Goal: Task Accomplishment & Management: Manage account settings

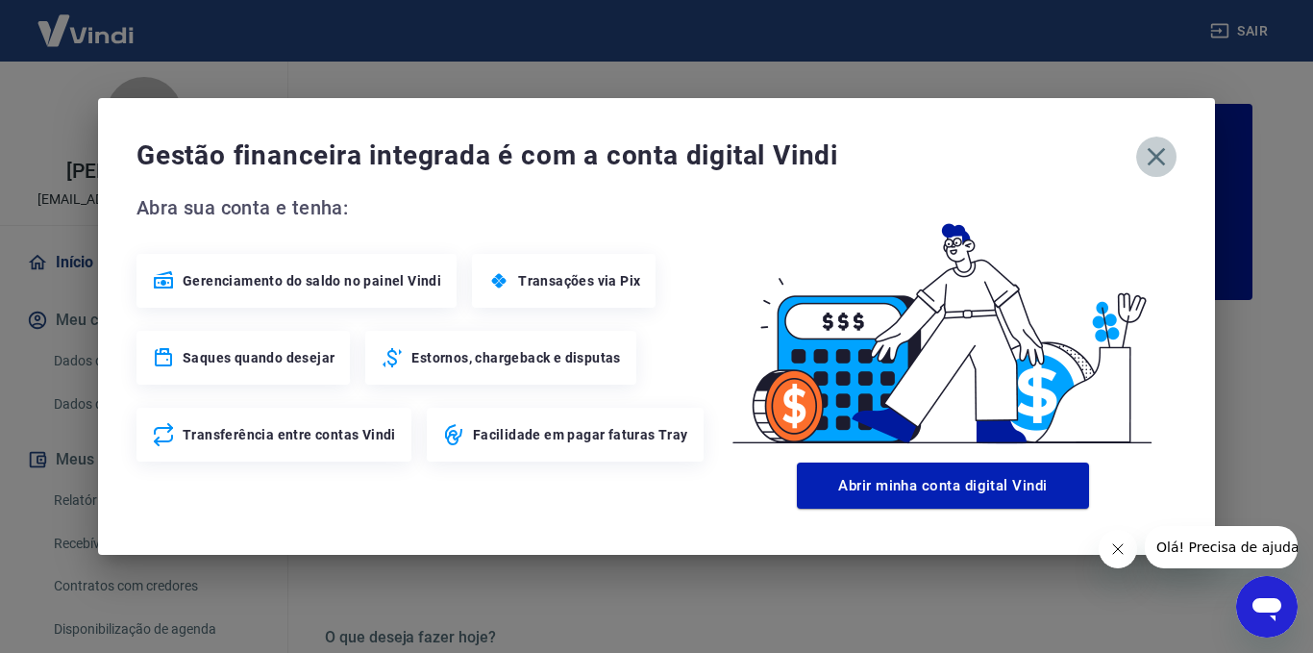
click at [1163, 168] on icon "button" at bounding box center [1156, 156] width 31 height 31
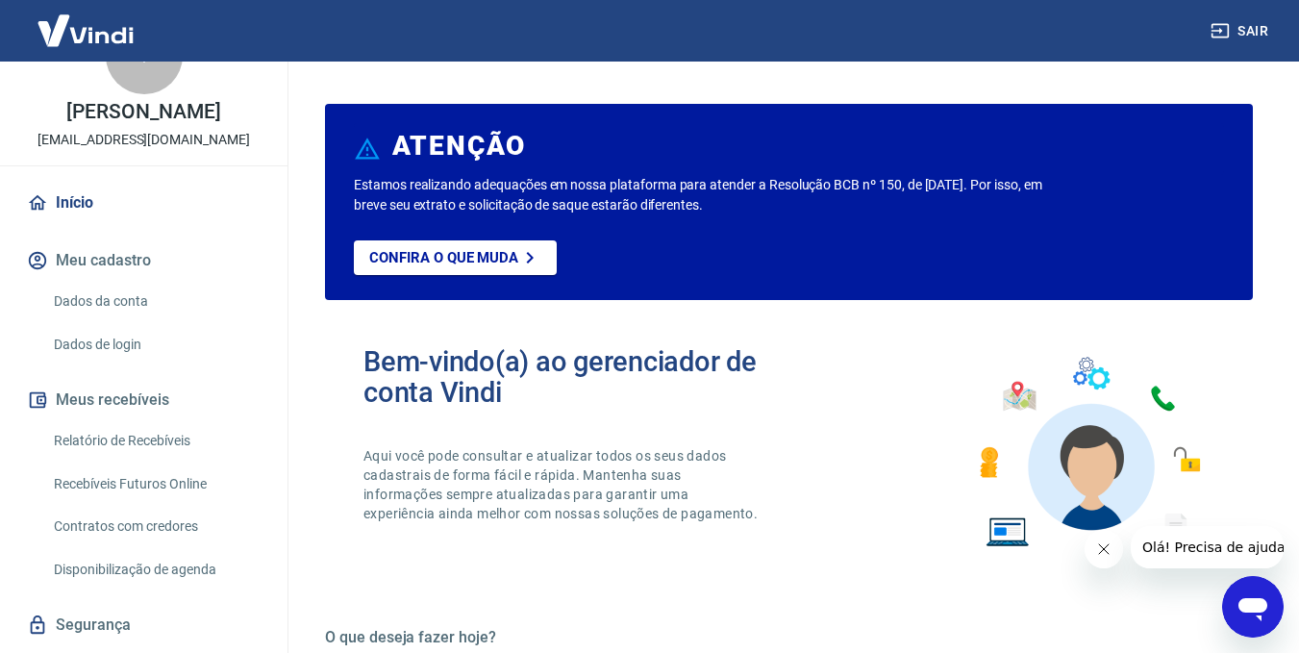
scroll to position [131, 0]
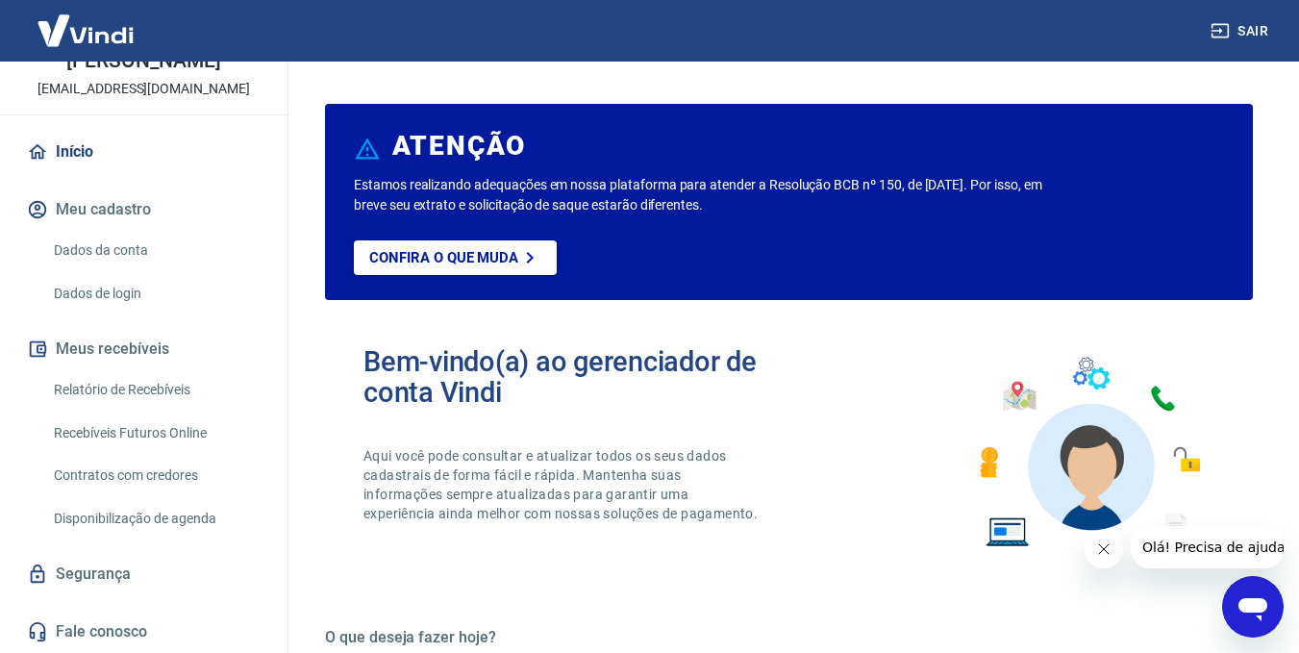
click at [139, 397] on link "Relatório de Recebíveis" at bounding box center [155, 389] width 218 height 39
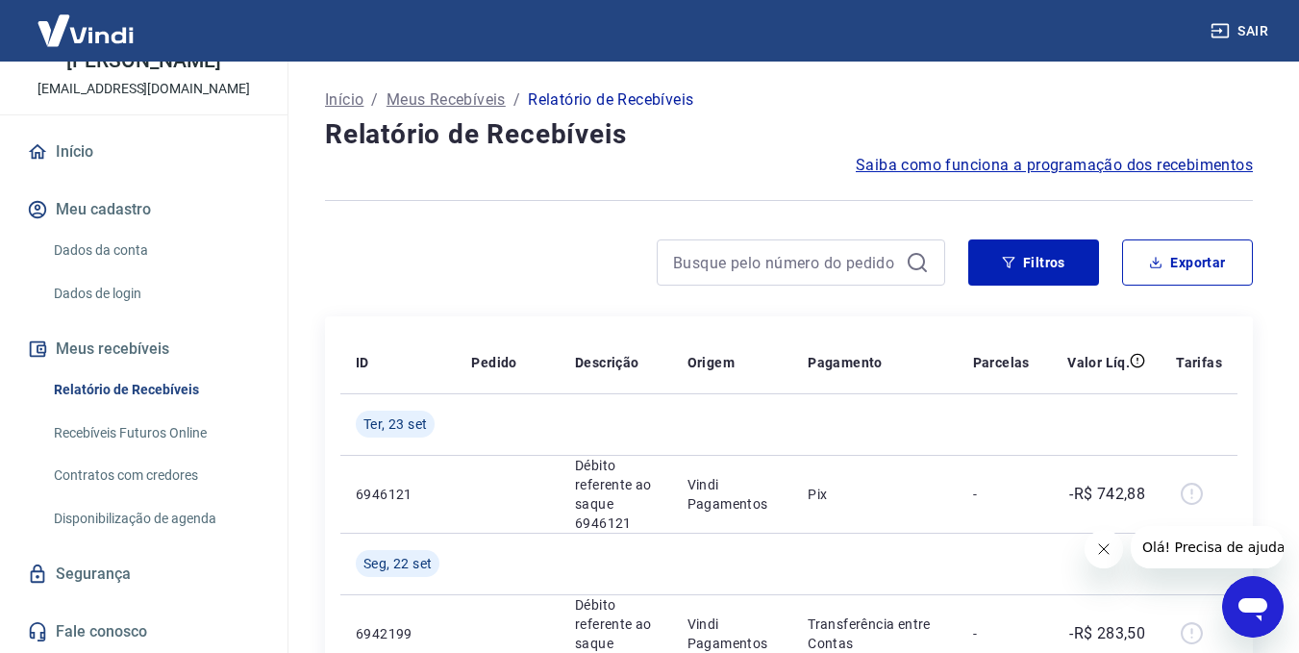
click at [1100, 547] on icon "Fechar mensagem da empresa" at bounding box center [1102, 548] width 15 height 15
click at [1053, 287] on div "Filtros Exportar" at bounding box center [789, 270] width 928 height 62
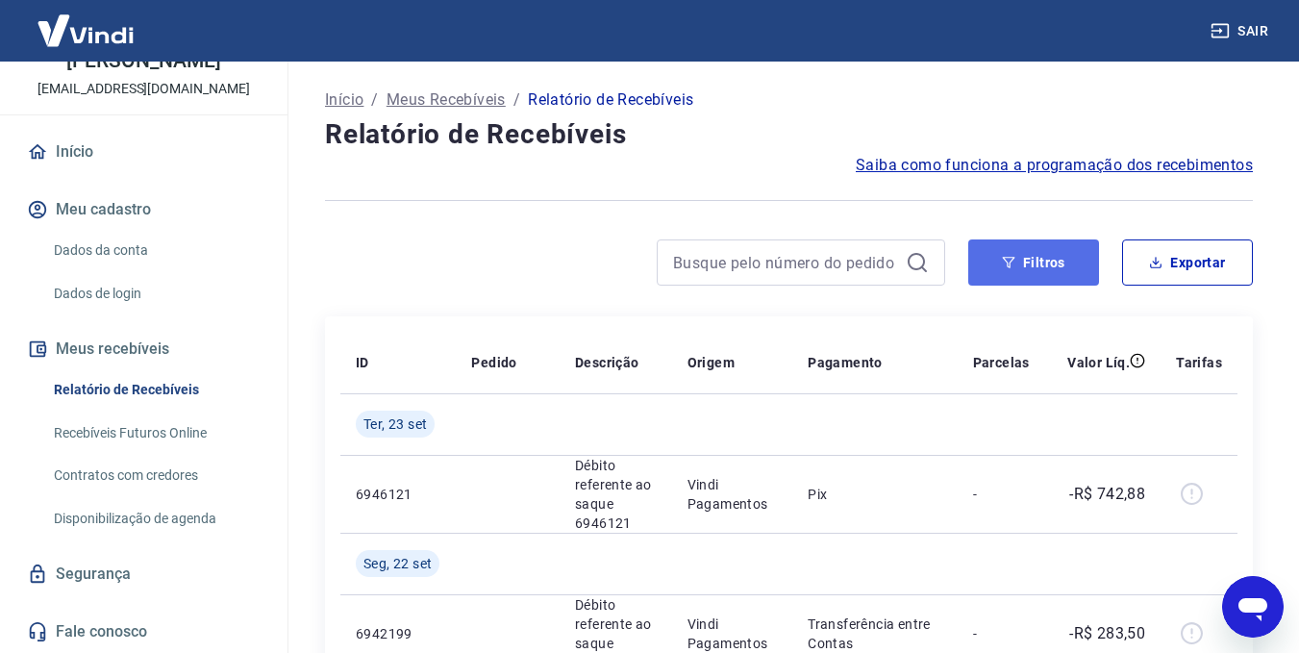
click at [1049, 266] on button "Filtros" at bounding box center [1033, 262] width 131 height 46
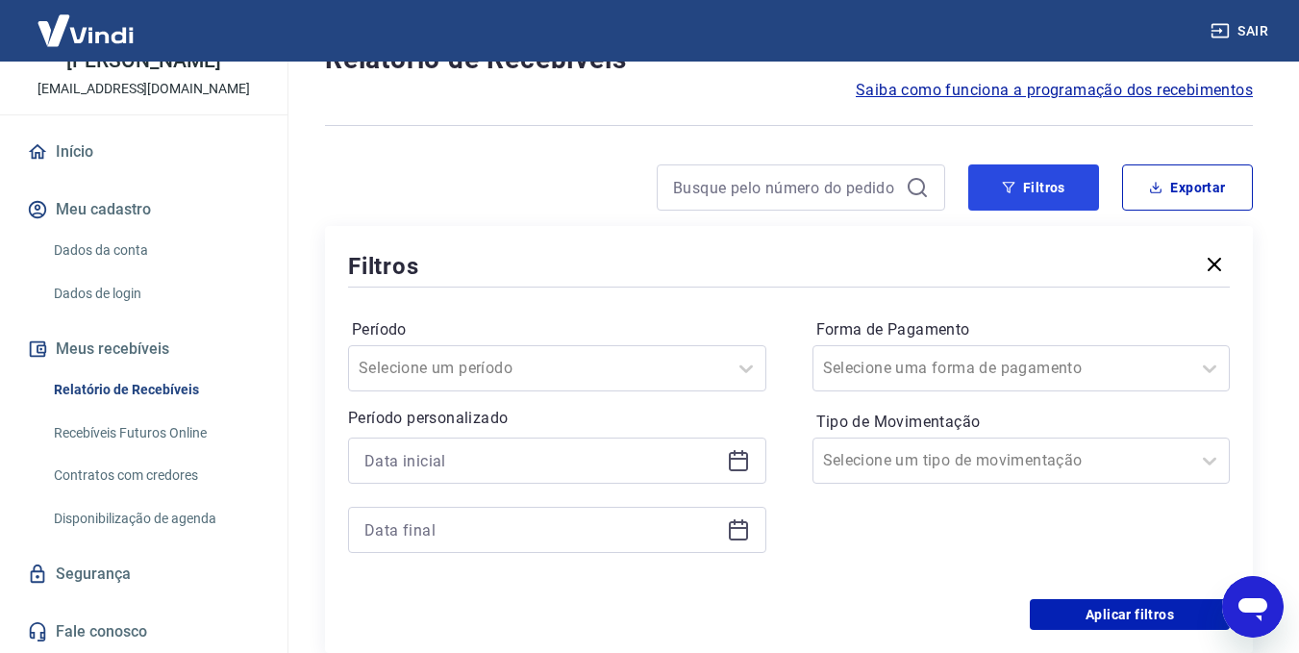
scroll to position [192, 0]
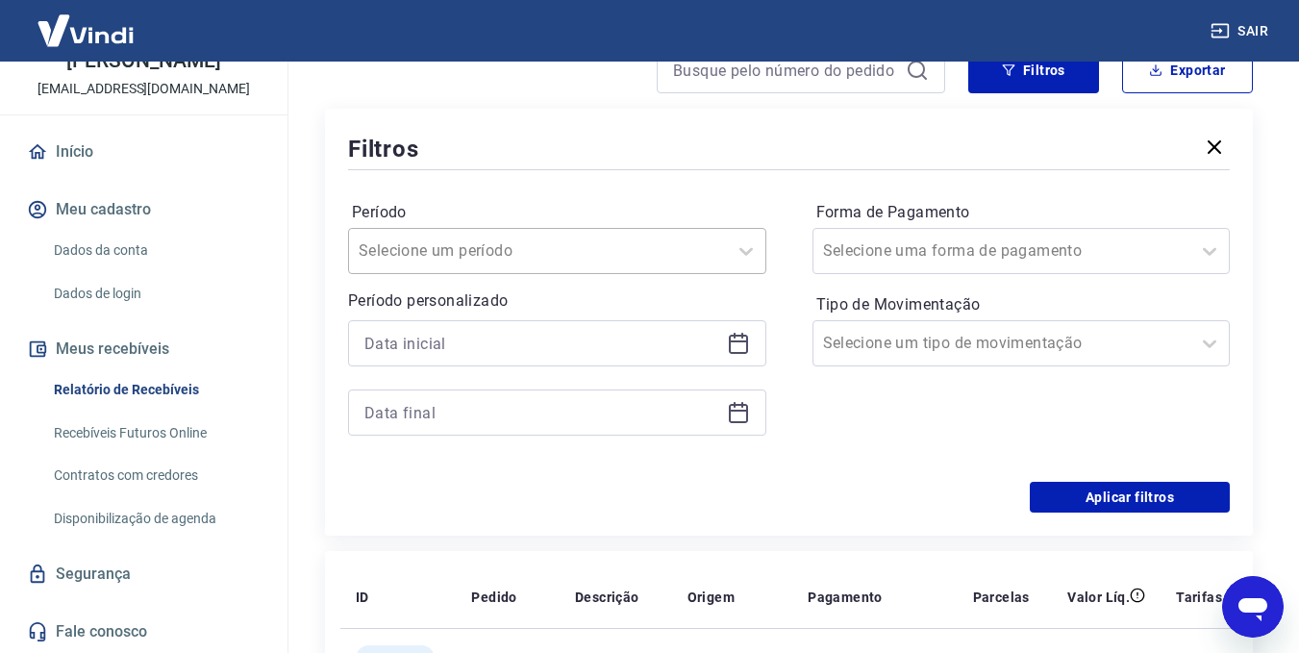
click at [512, 253] on input "Período" at bounding box center [456, 250] width 194 height 23
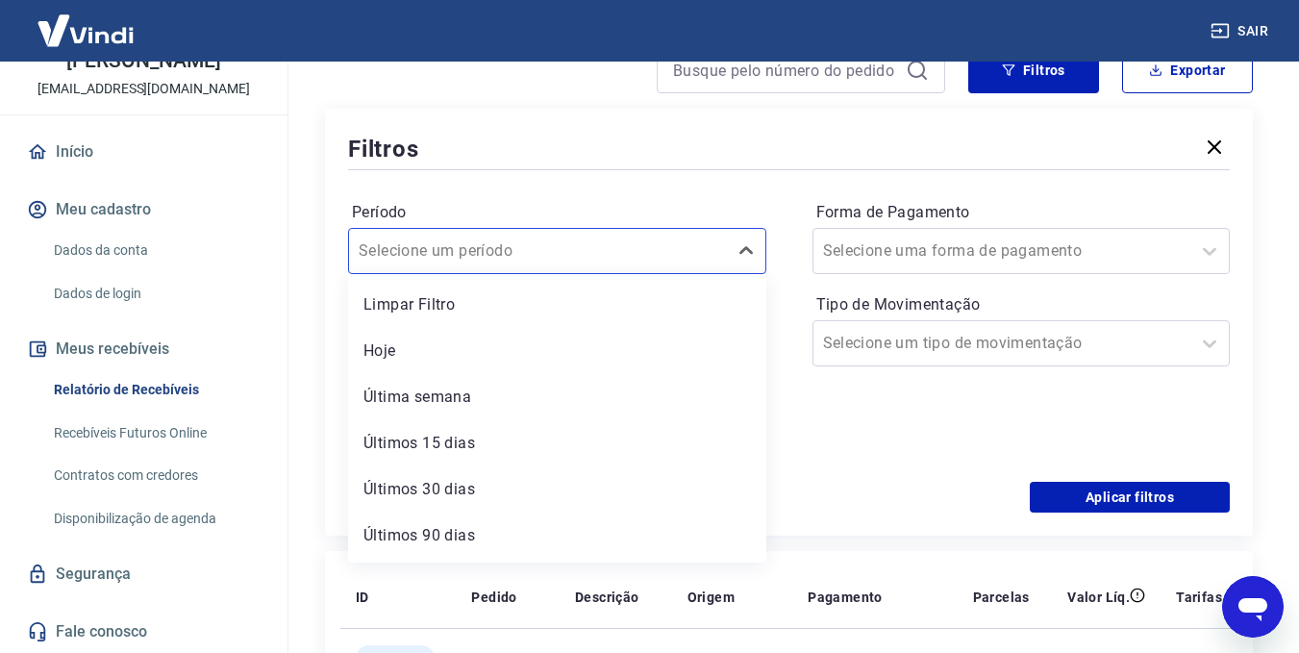
scroll to position [1, 0]
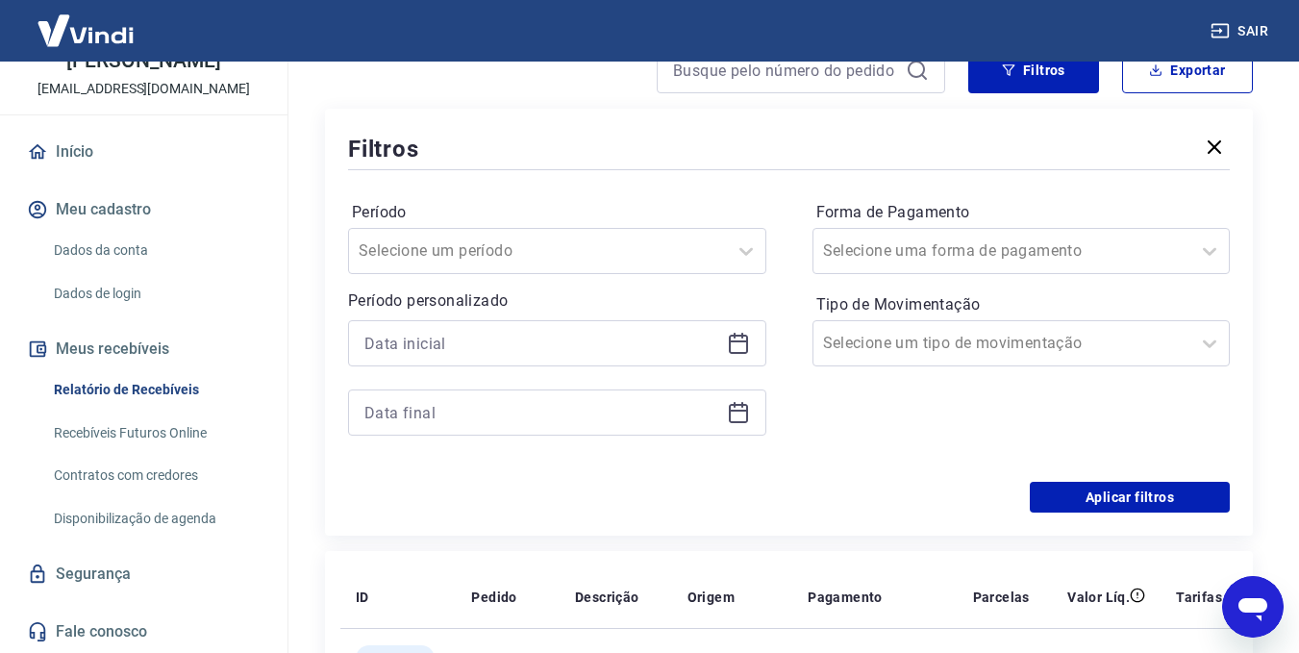
click at [804, 409] on div "Período Selecione um período Período personalizado Forma de Pagamento Selecione…" at bounding box center [788, 328] width 881 height 308
click at [459, 342] on input at bounding box center [541, 343] width 355 height 29
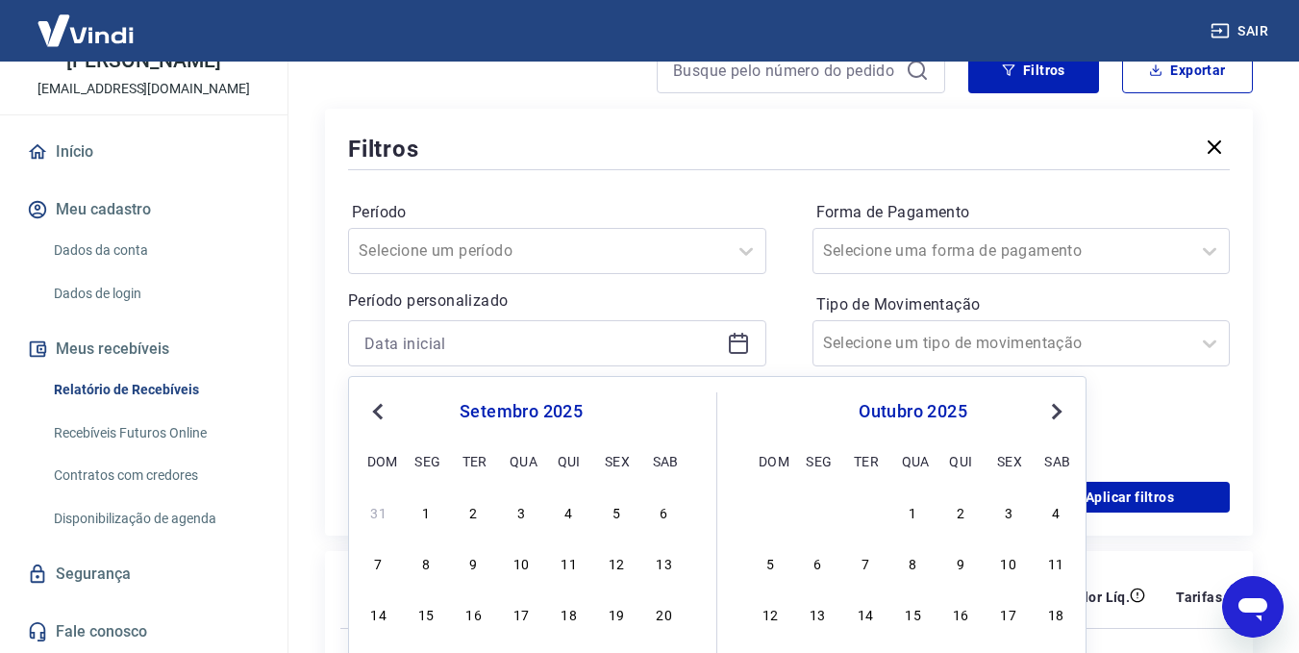
click at [385, 405] on button "Previous Month" at bounding box center [377, 411] width 23 height 23
click at [606, 513] on div "1" at bounding box center [616, 511] width 23 height 23
type input "[DATE]"
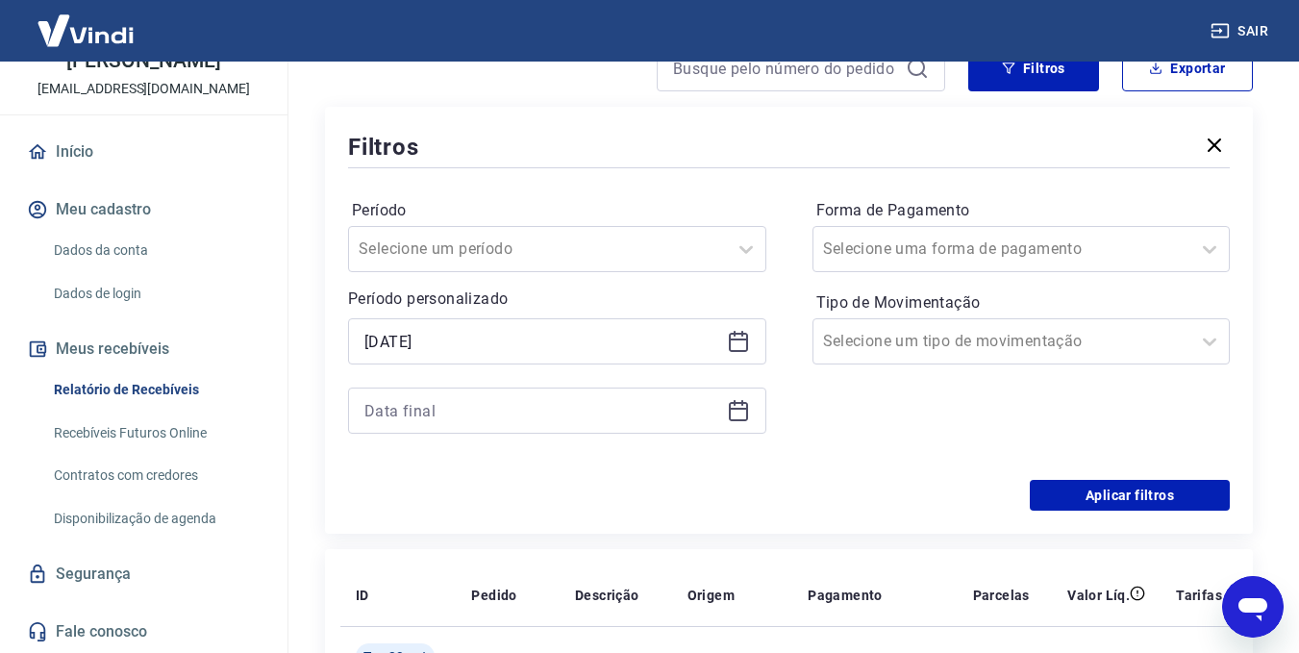
scroll to position [192, 0]
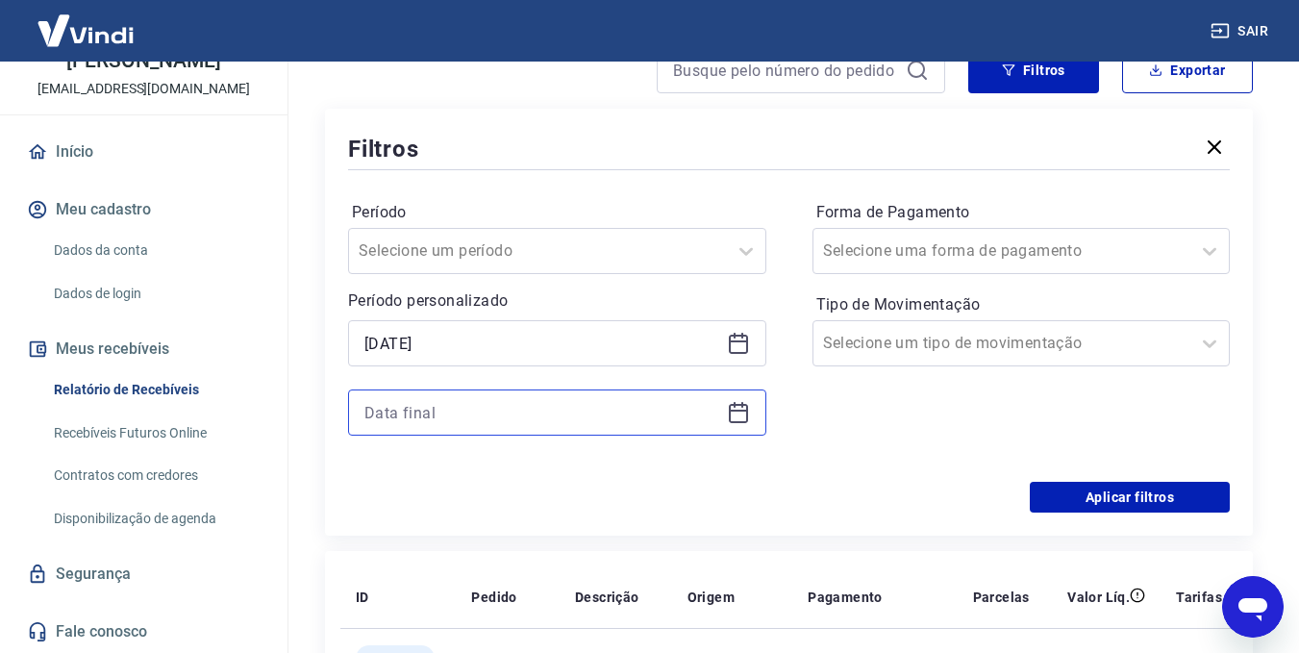
click at [585, 414] on input at bounding box center [541, 412] width 355 height 29
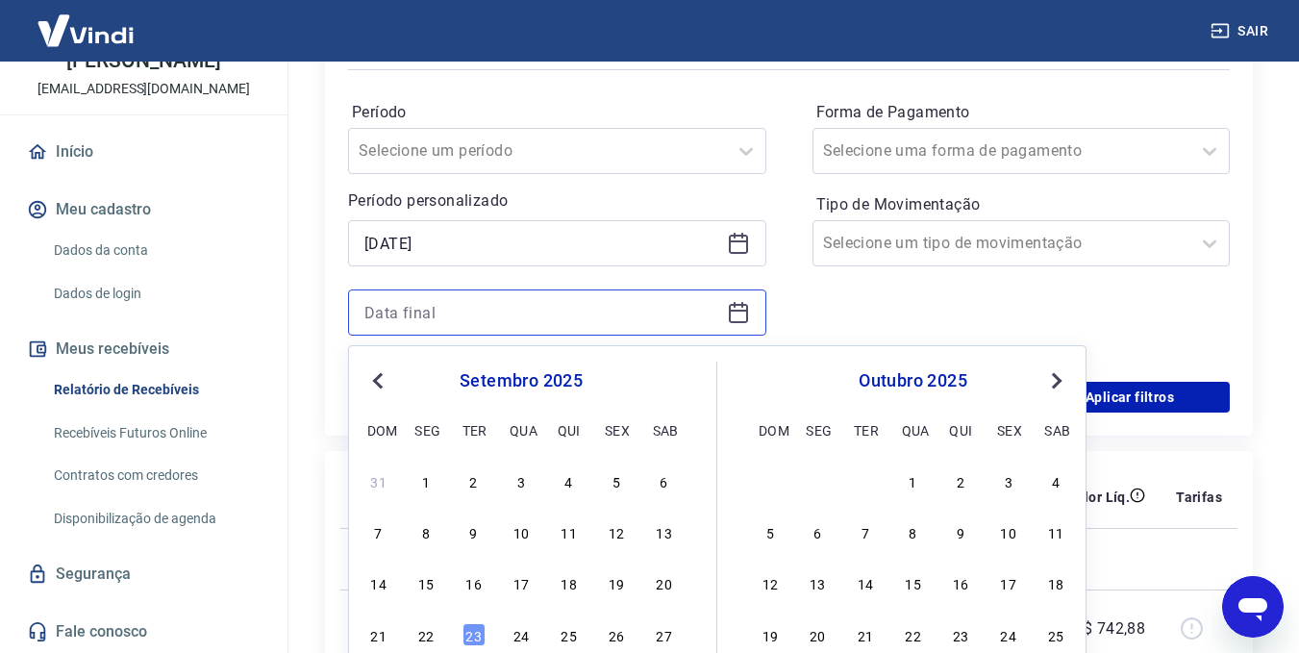
scroll to position [481, 0]
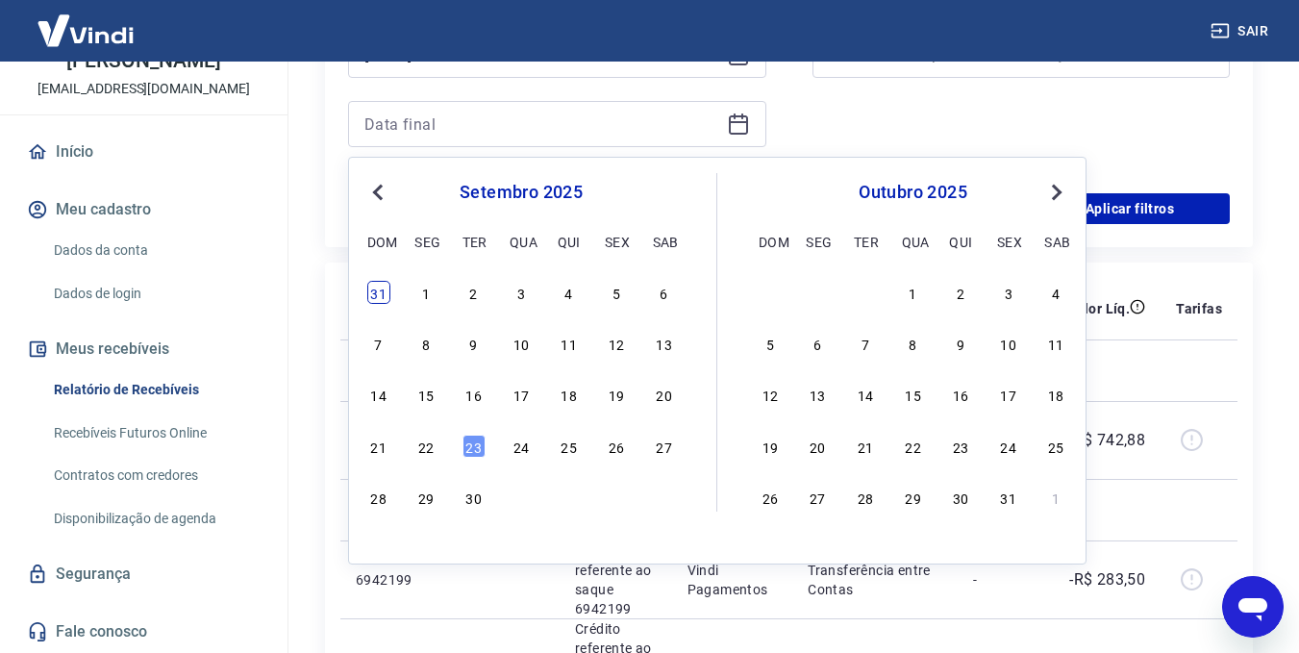
click at [375, 292] on div "31" at bounding box center [378, 292] width 23 height 23
type input "[DATE]"
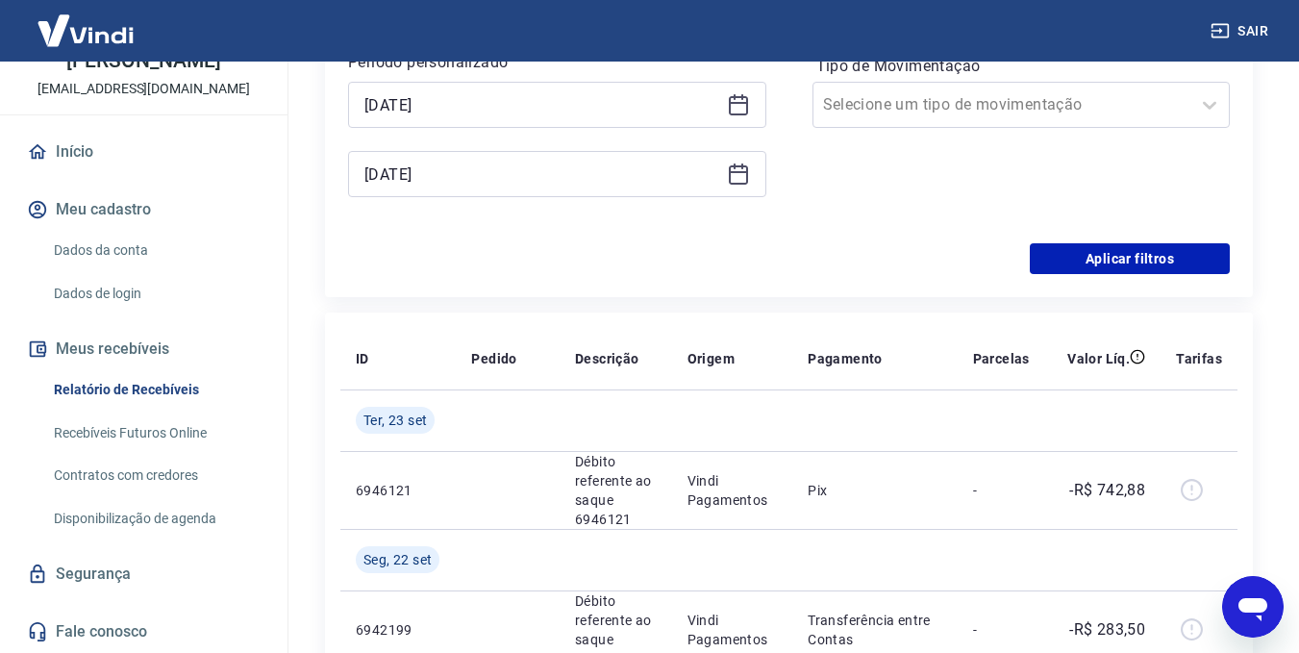
scroll to position [384, 0]
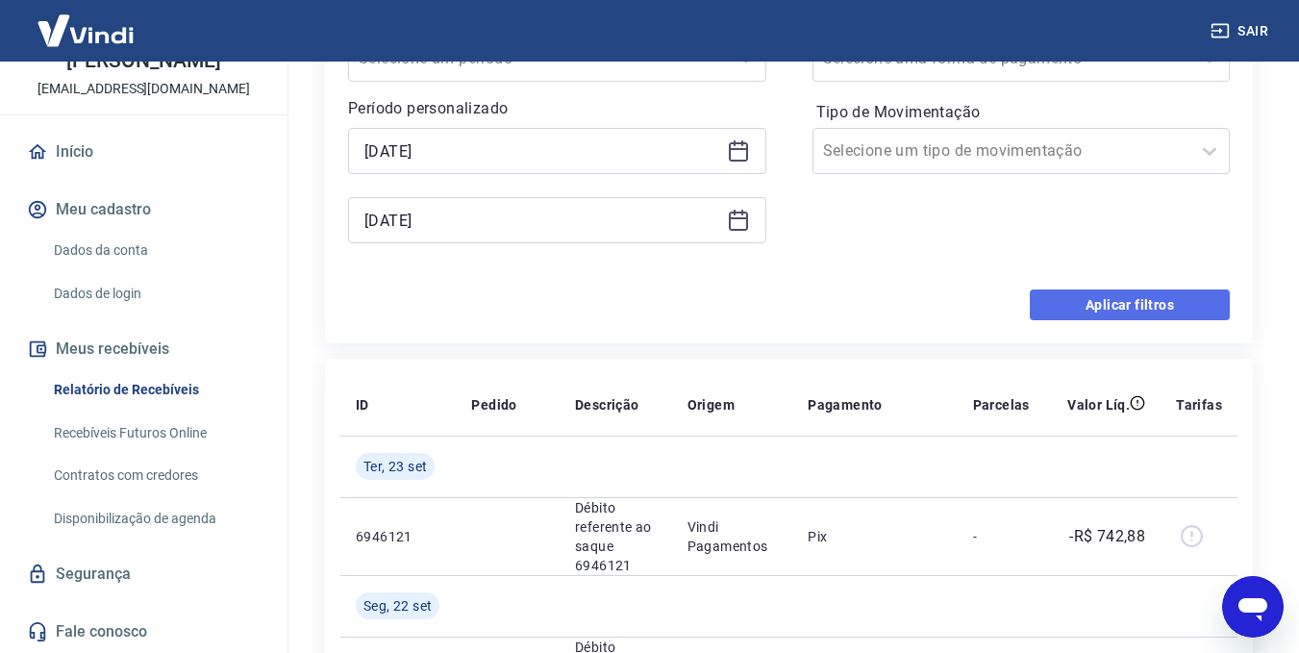
click at [1122, 310] on button "Aplicar filtros" at bounding box center [1129, 304] width 200 height 31
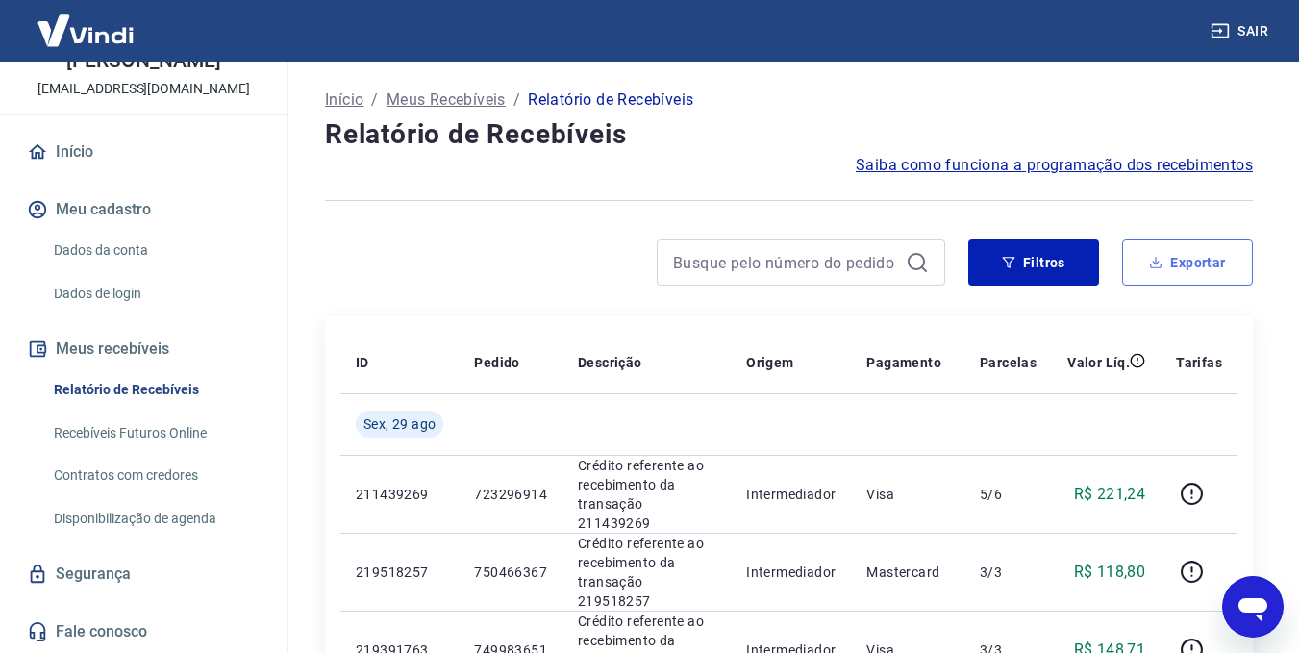
click at [1190, 260] on button "Exportar" at bounding box center [1187, 262] width 131 height 46
type input "[DATE]"
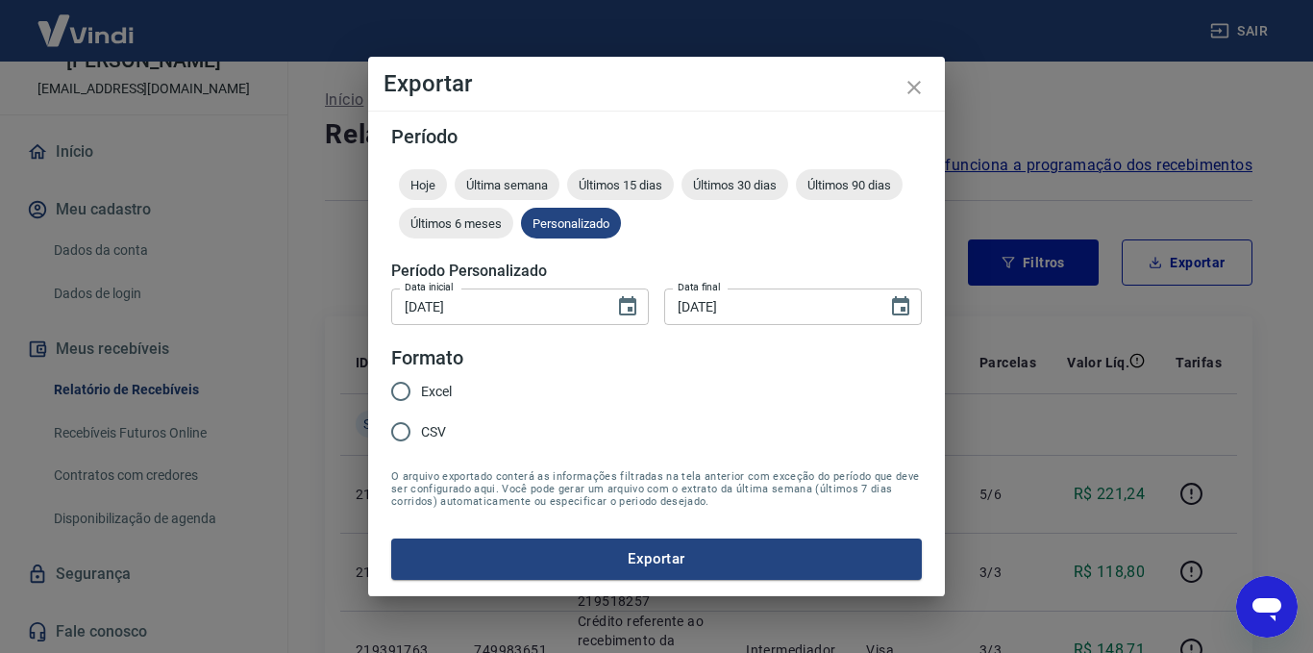
click at [431, 396] on span "Excel" at bounding box center [436, 392] width 31 height 20
click at [421, 396] on input "Excel" at bounding box center [401, 391] width 40 height 40
radio input "true"
click at [436, 422] on span "CSV" at bounding box center [433, 432] width 25 height 20
click at [421, 421] on input "CSV" at bounding box center [401, 431] width 40 height 40
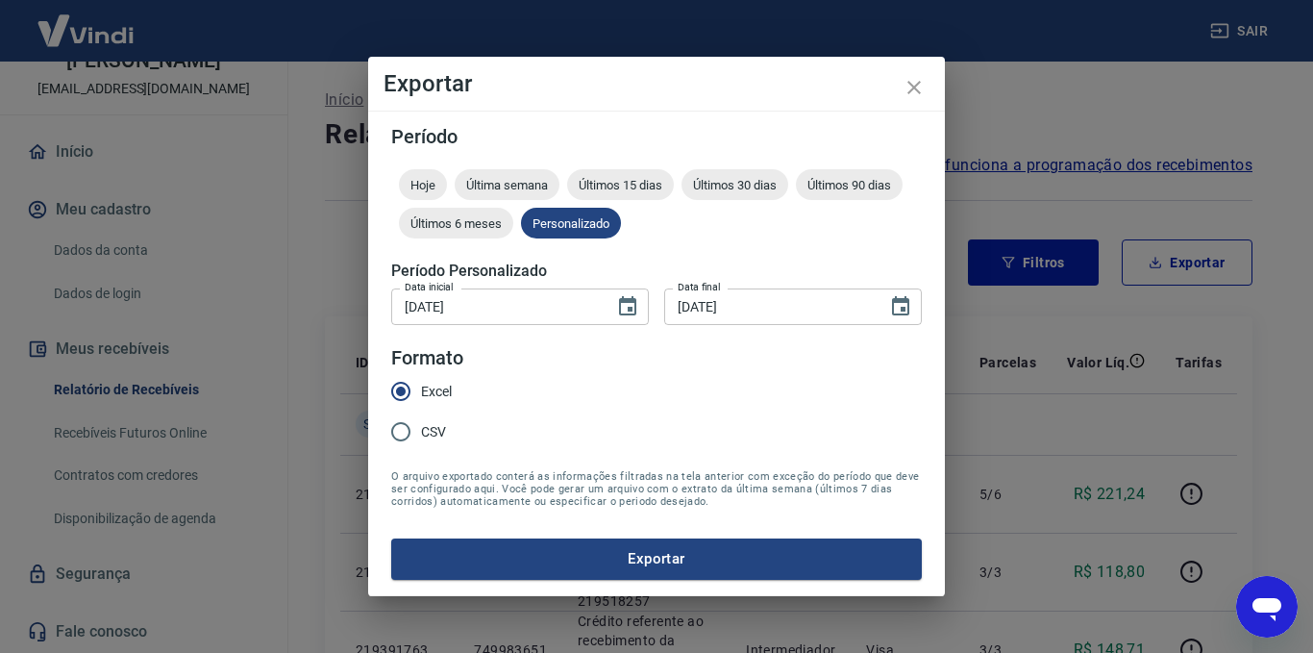
radio input "true"
click at [435, 399] on span "Excel" at bounding box center [436, 392] width 31 height 20
click at [421, 399] on input "Excel" at bounding box center [401, 391] width 40 height 40
radio input "true"
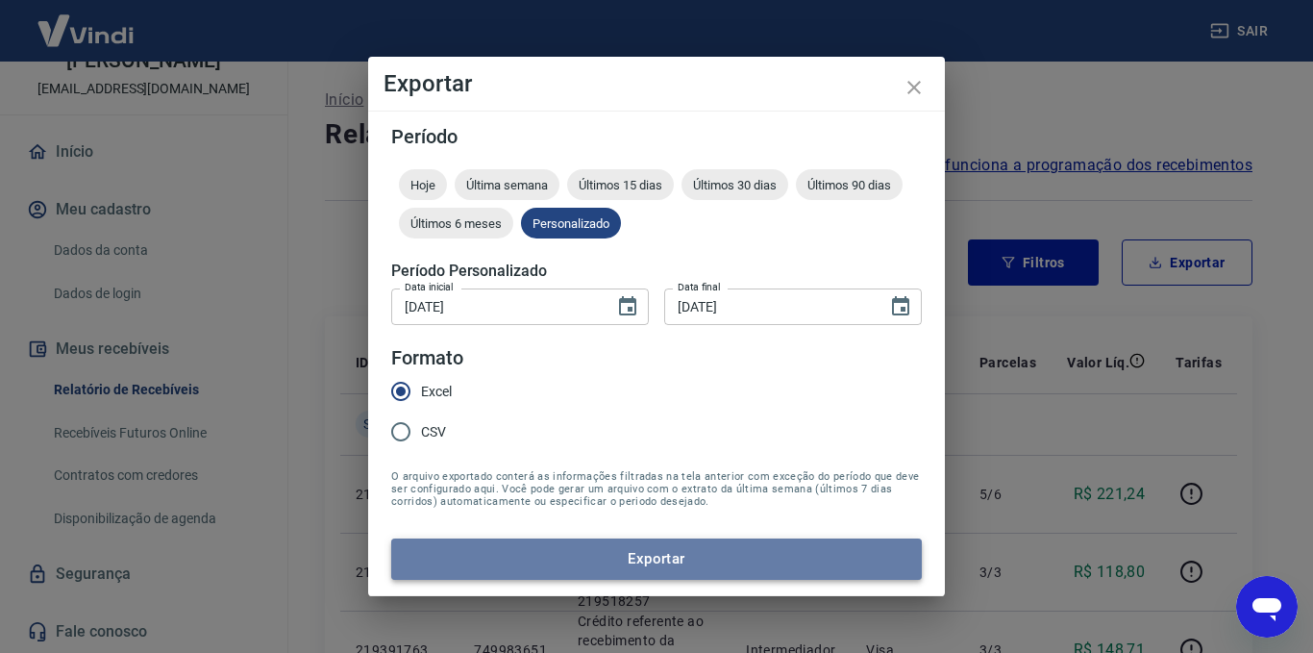
click at [500, 544] on button "Exportar" at bounding box center [656, 558] width 531 height 40
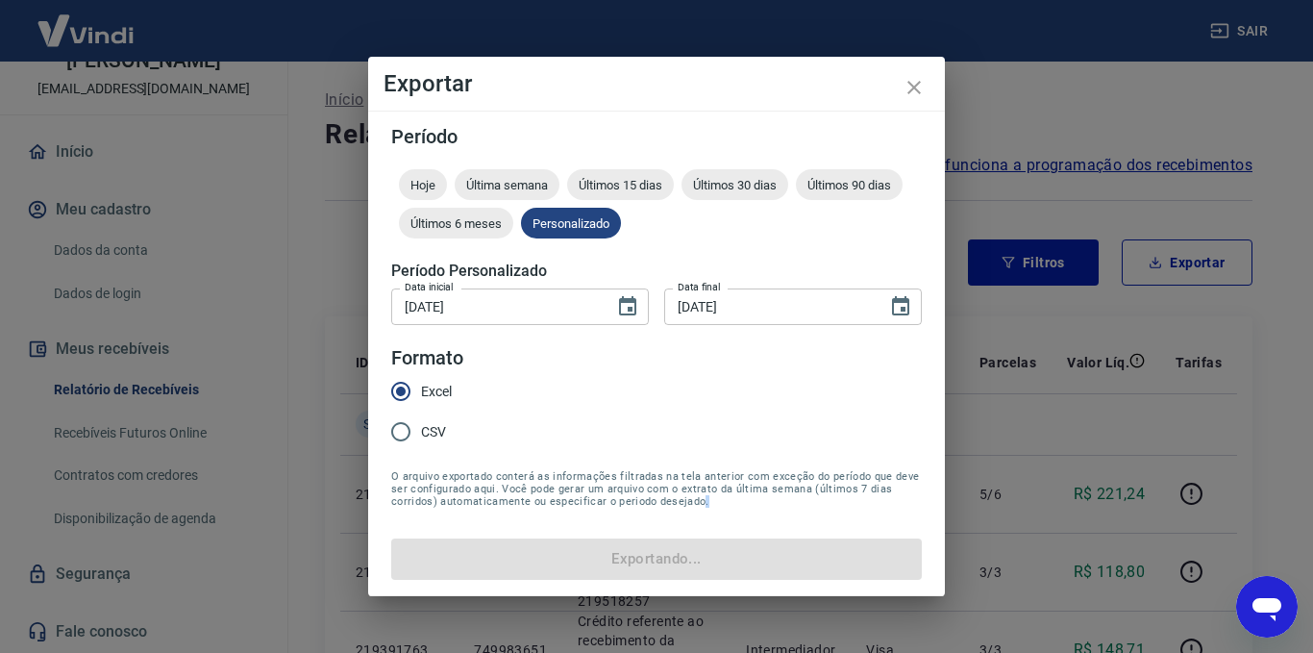
click at [500, 544] on form "Período Hoje Última semana Últimos 15 dias Últimos 30 dias Últimos 90 dias Últi…" at bounding box center [656, 353] width 531 height 452
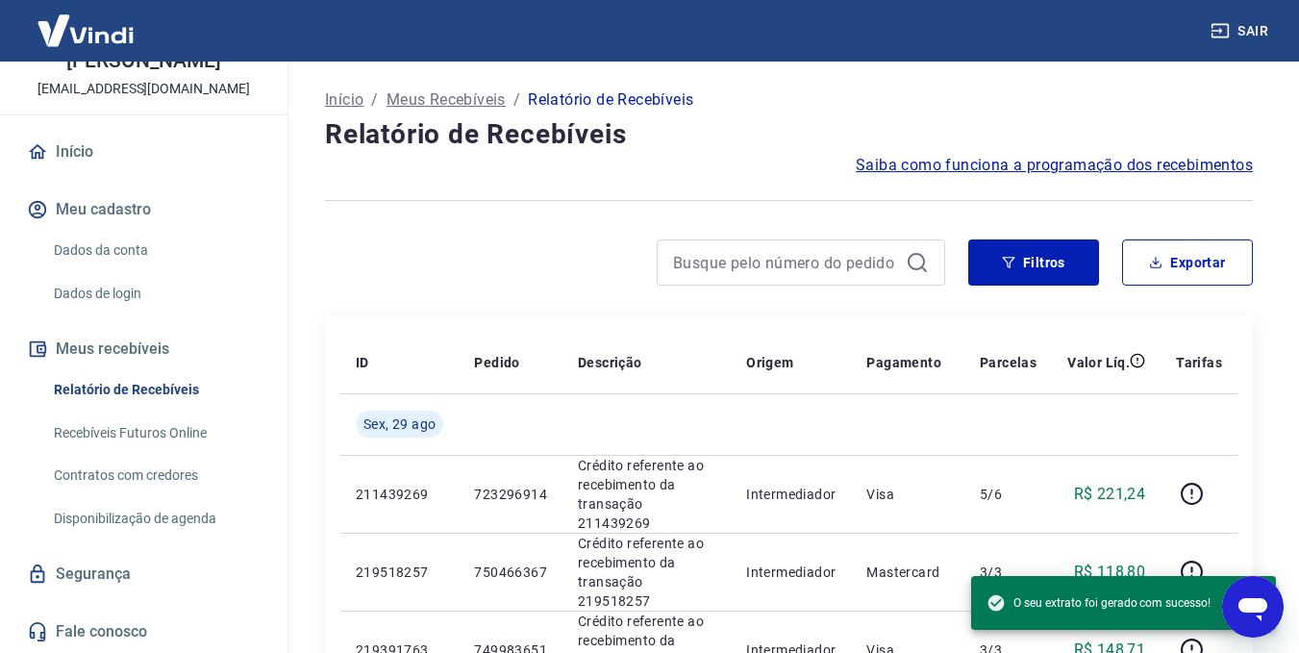
click at [527, 652] on html "Sair T Tharso Cunha de [PERSON_NAME] [EMAIL_ADDRESS][DOMAIN_NAME] Início Meu ca…" at bounding box center [649, 326] width 1299 height 653
